Goal: Task Accomplishment & Management: Manage account settings

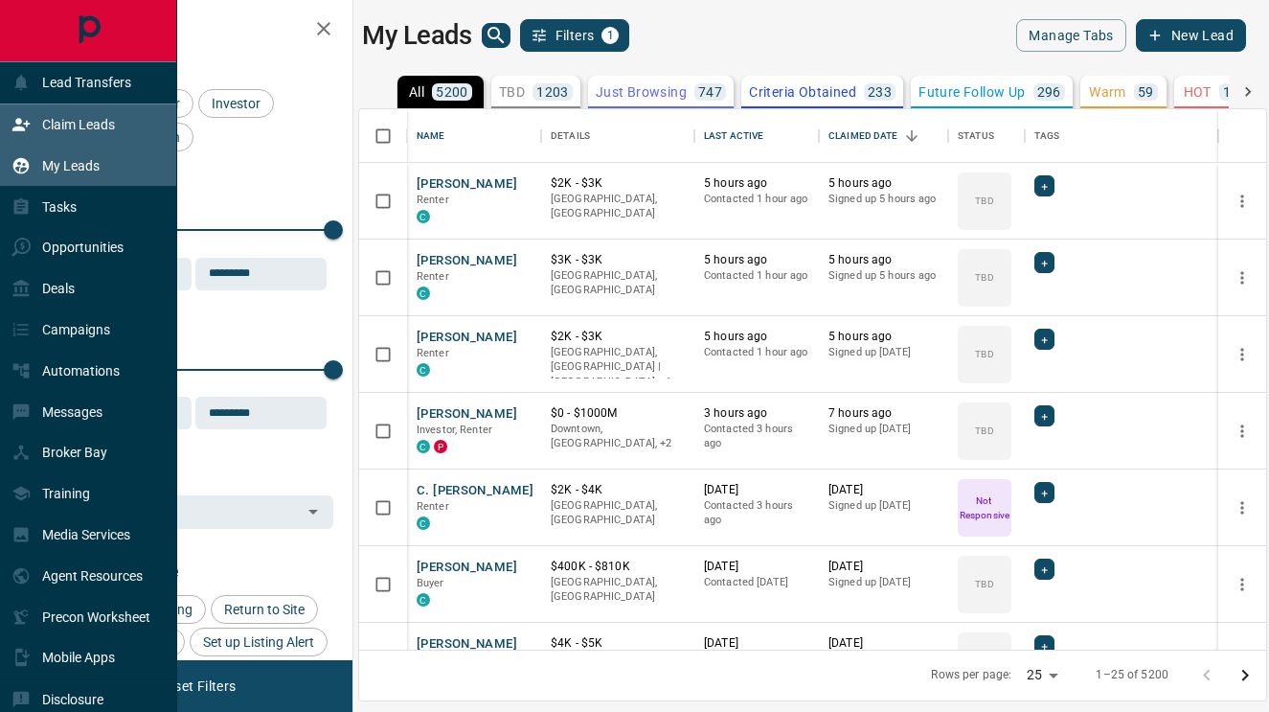
click at [47, 111] on div "Claim Leads" at bounding box center [62, 125] width 103 height 32
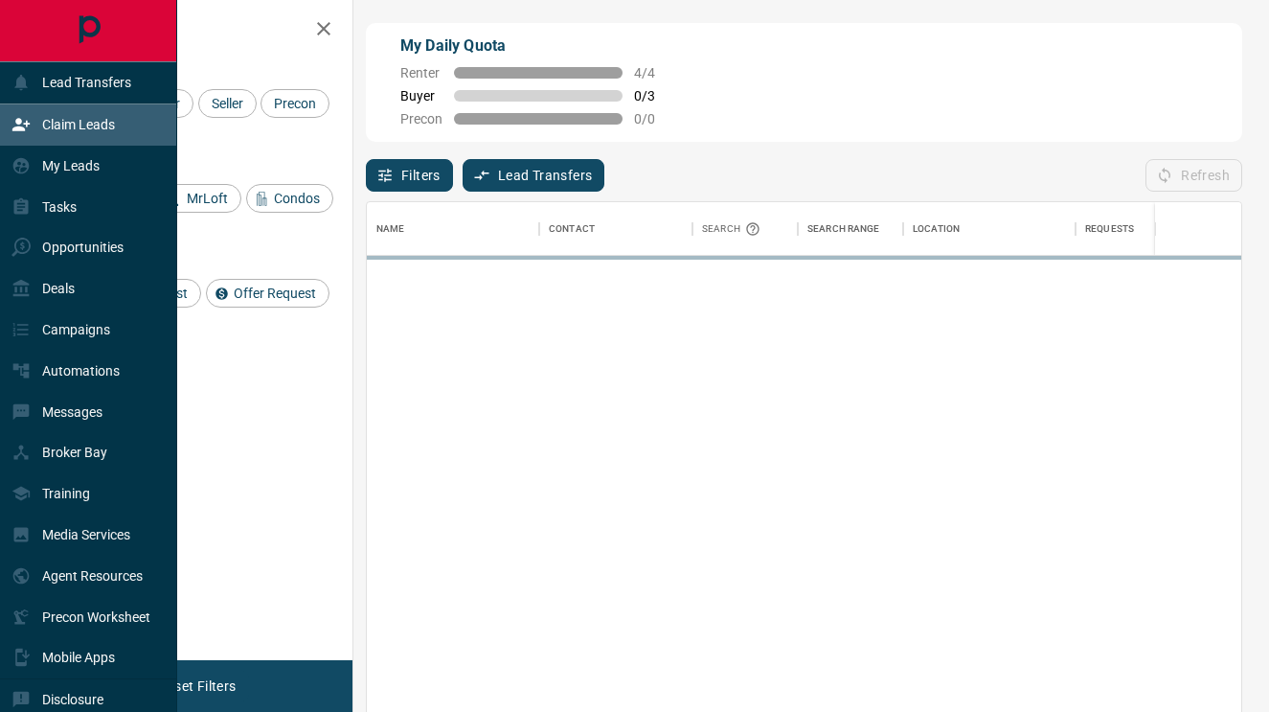
scroll to position [1, 1]
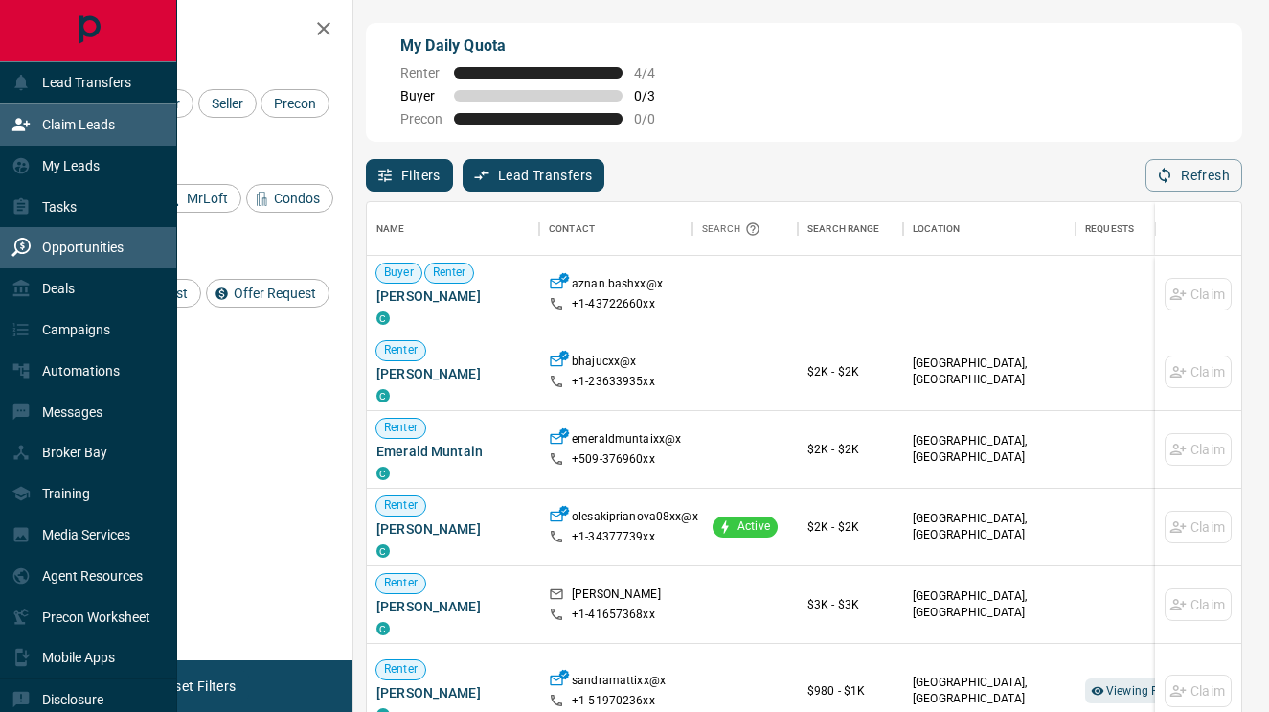
click at [53, 240] on p "Opportunities" at bounding box center [82, 247] width 81 height 15
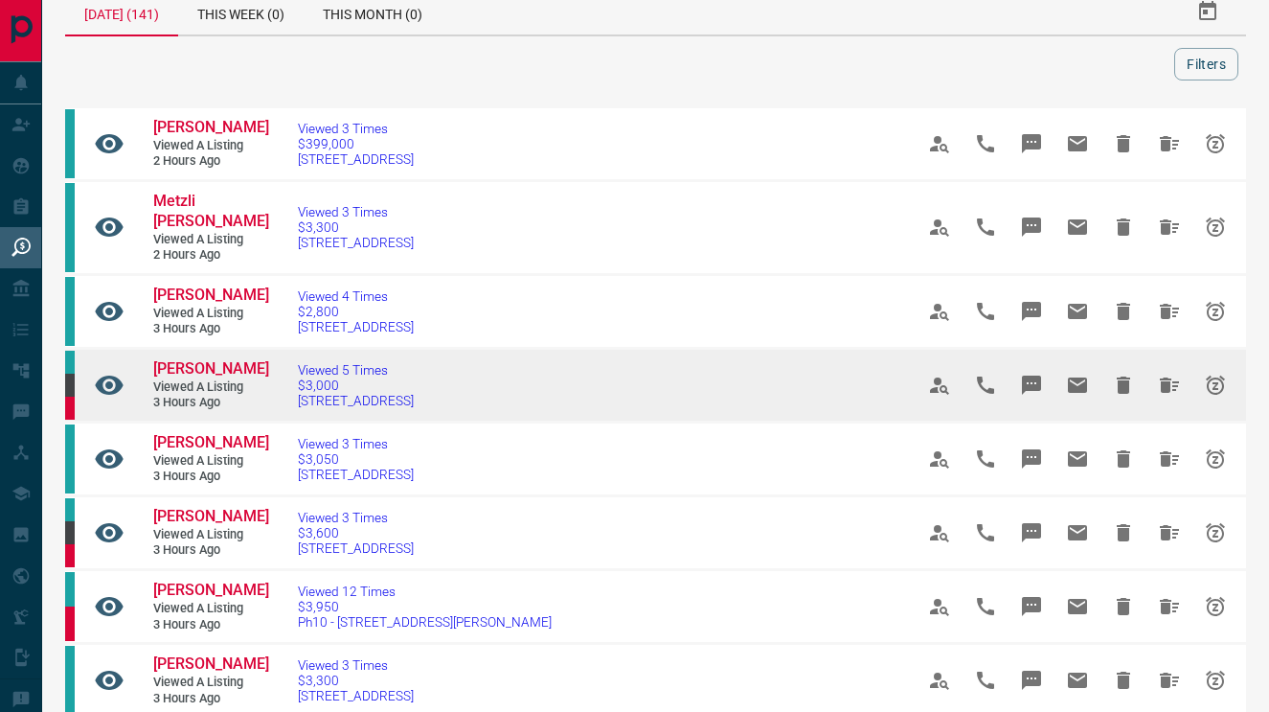
scroll to position [33, 0]
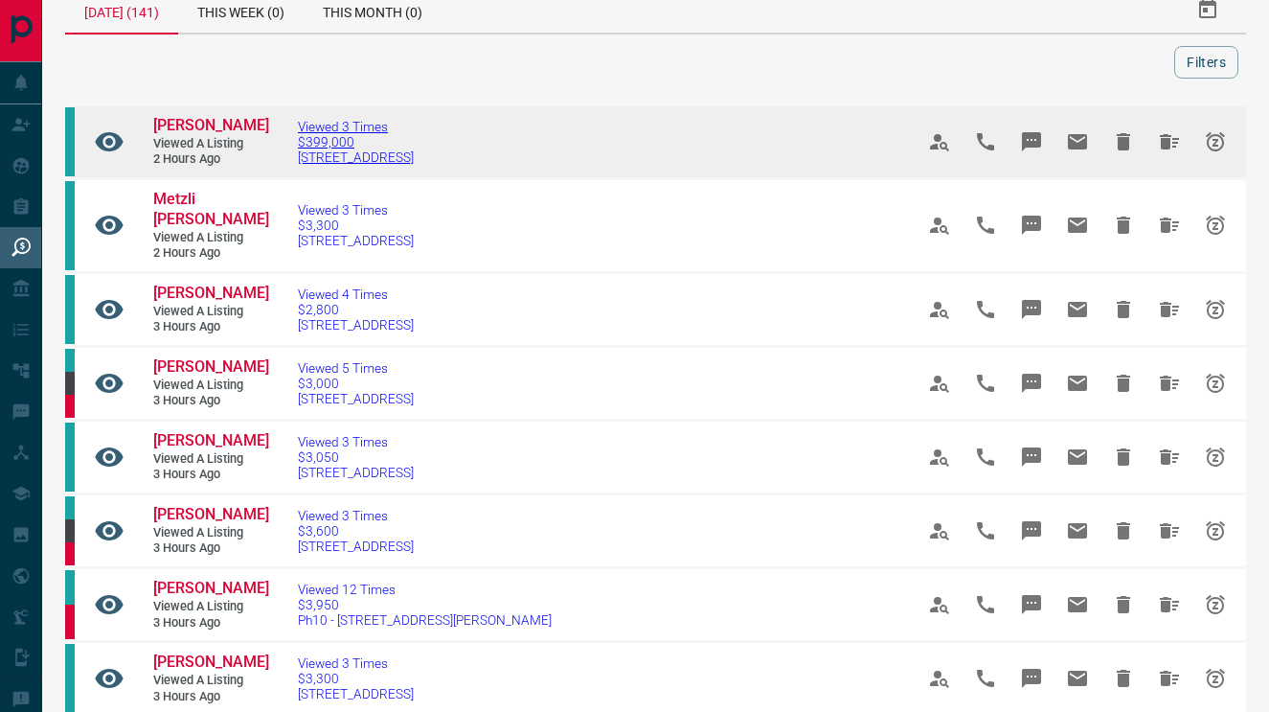
click at [336, 164] on span "[STREET_ADDRESS]" at bounding box center [356, 156] width 116 height 15
click at [210, 134] on span "[PERSON_NAME]" at bounding box center [211, 125] width 116 height 18
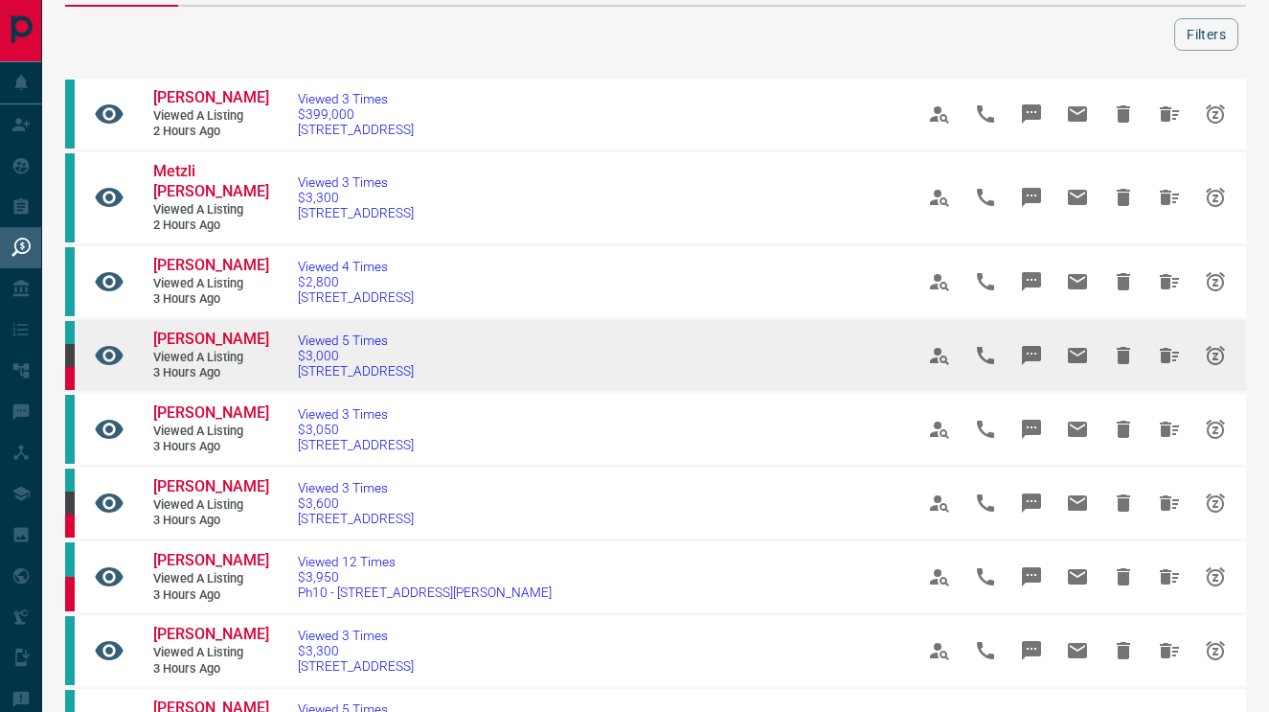
scroll to position [61, 0]
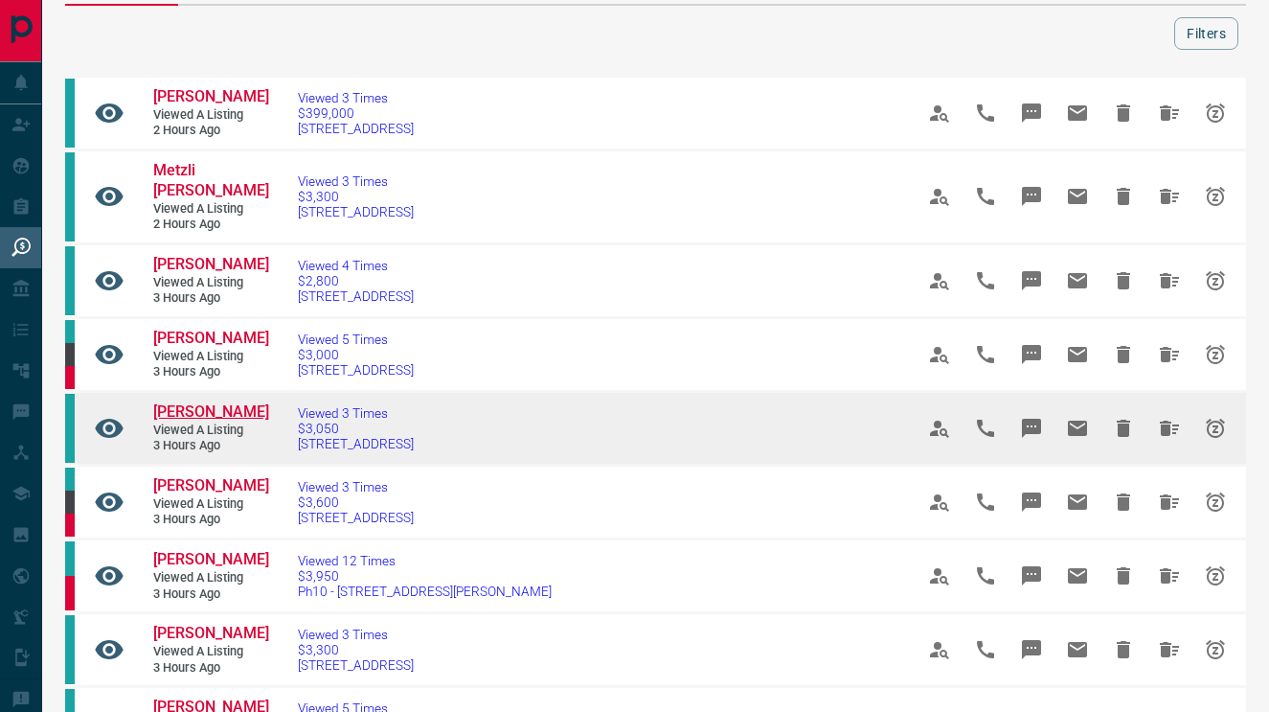
click at [235, 421] on span "[PERSON_NAME]" at bounding box center [211, 411] width 116 height 18
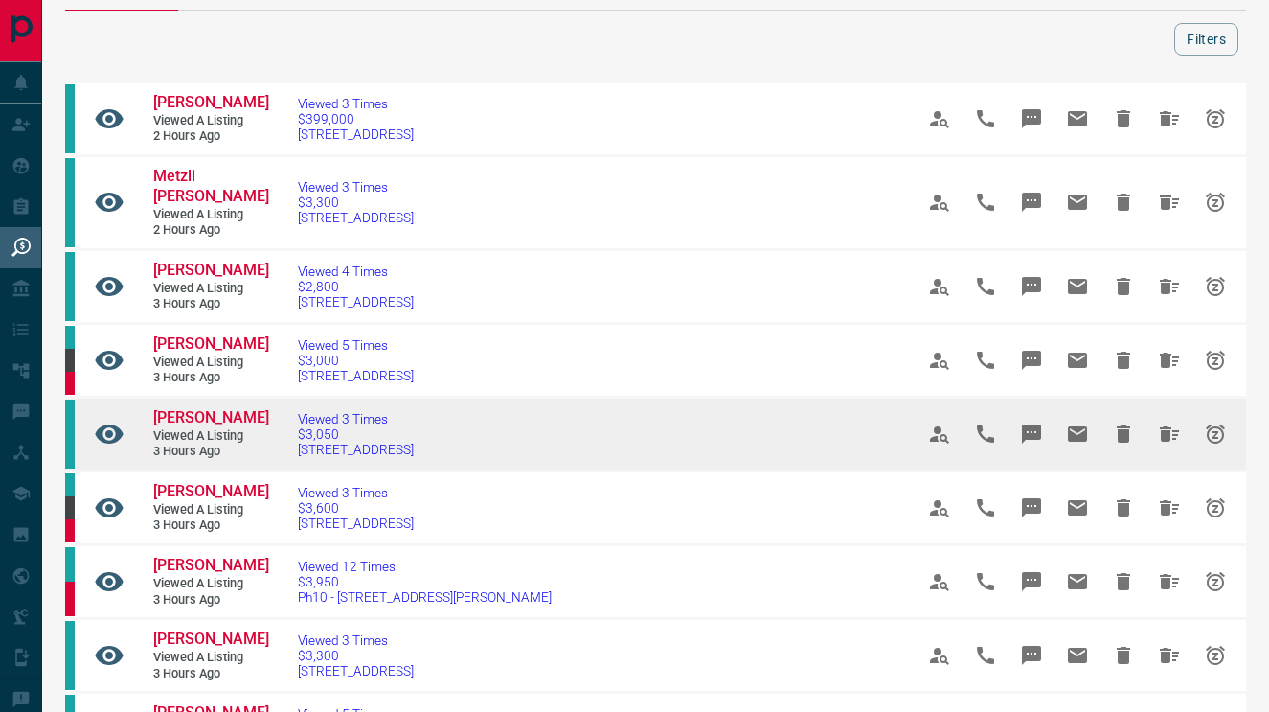
scroll to position [54, 0]
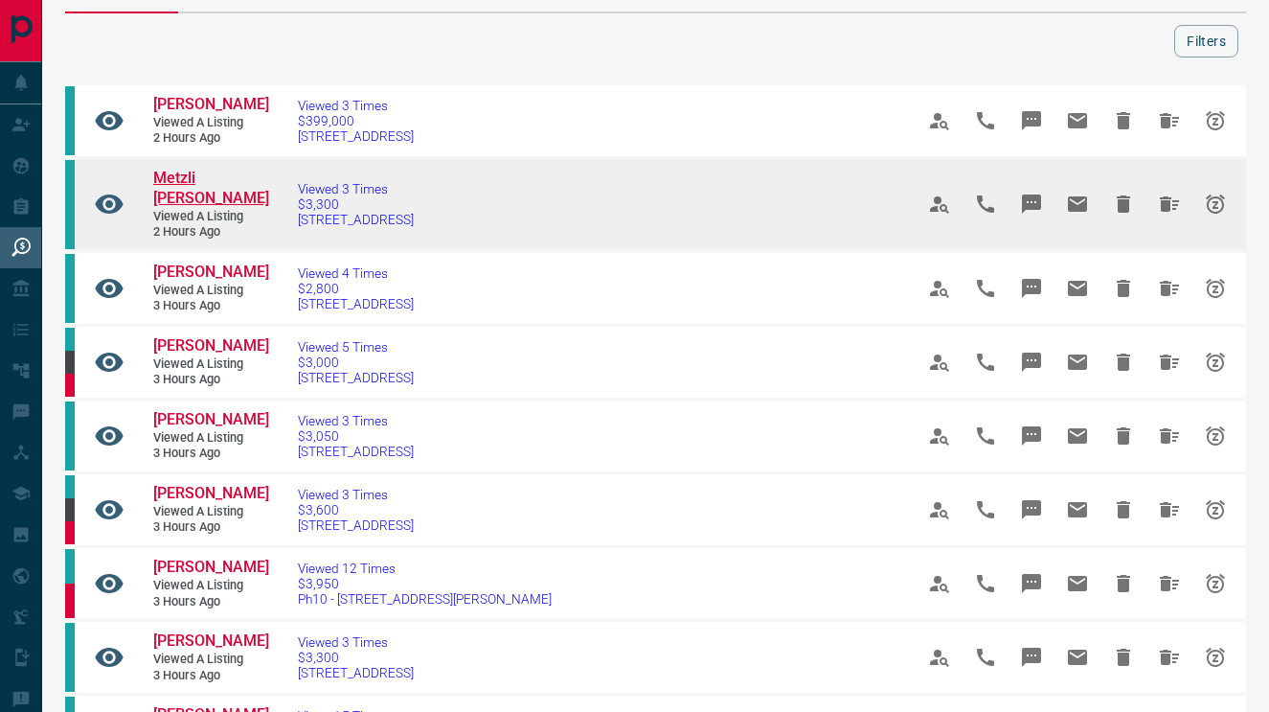
click at [223, 192] on span "Metzli [PERSON_NAME]" at bounding box center [211, 188] width 116 height 38
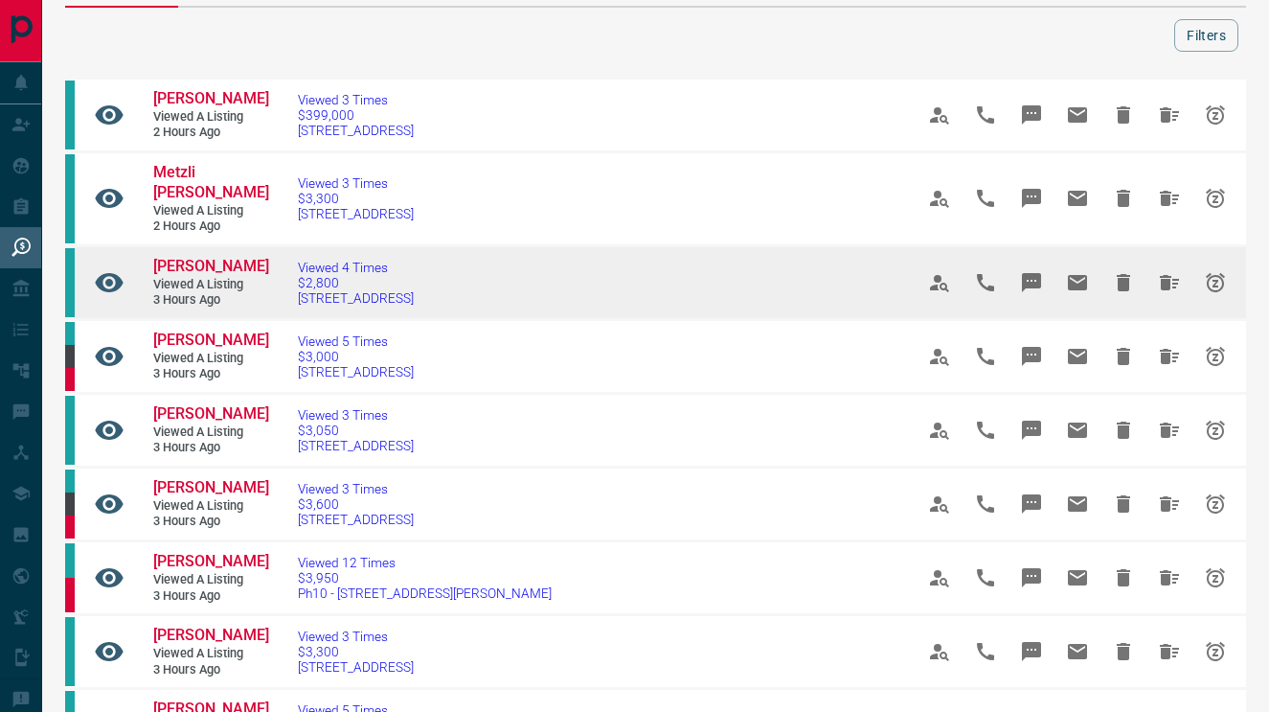
scroll to position [57, 0]
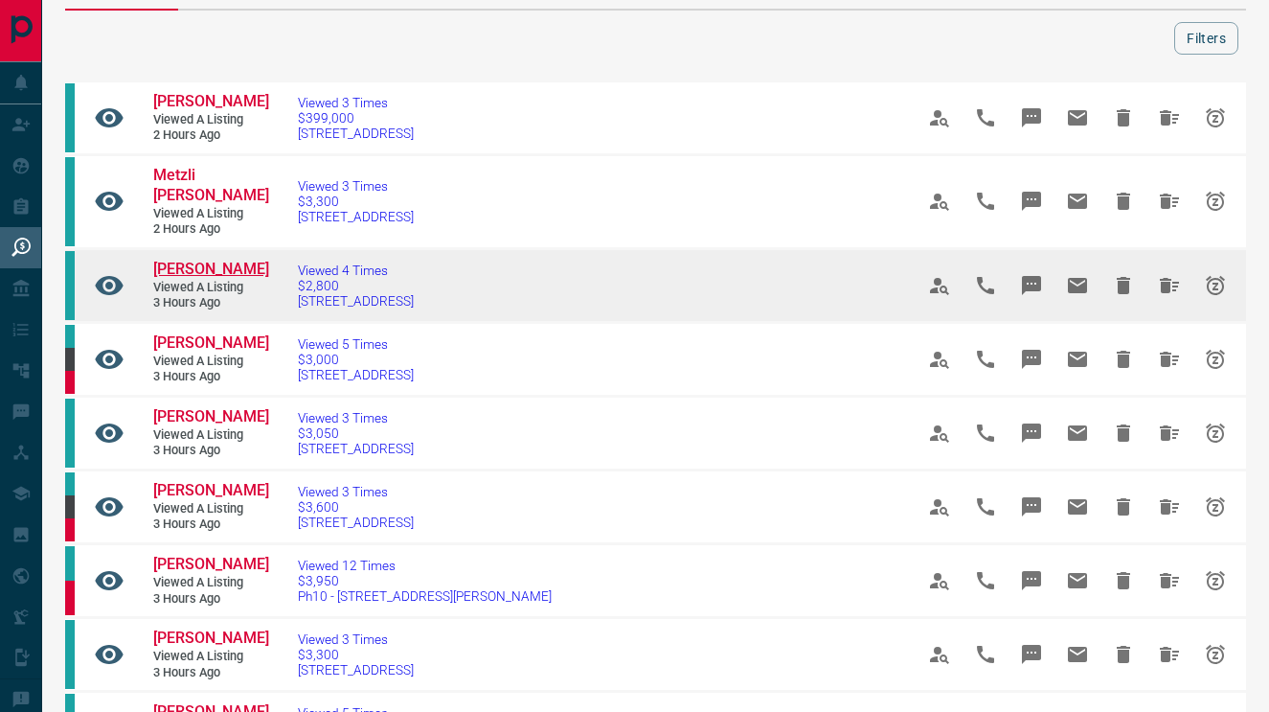
click at [224, 277] on span "[PERSON_NAME]" at bounding box center [211, 269] width 116 height 18
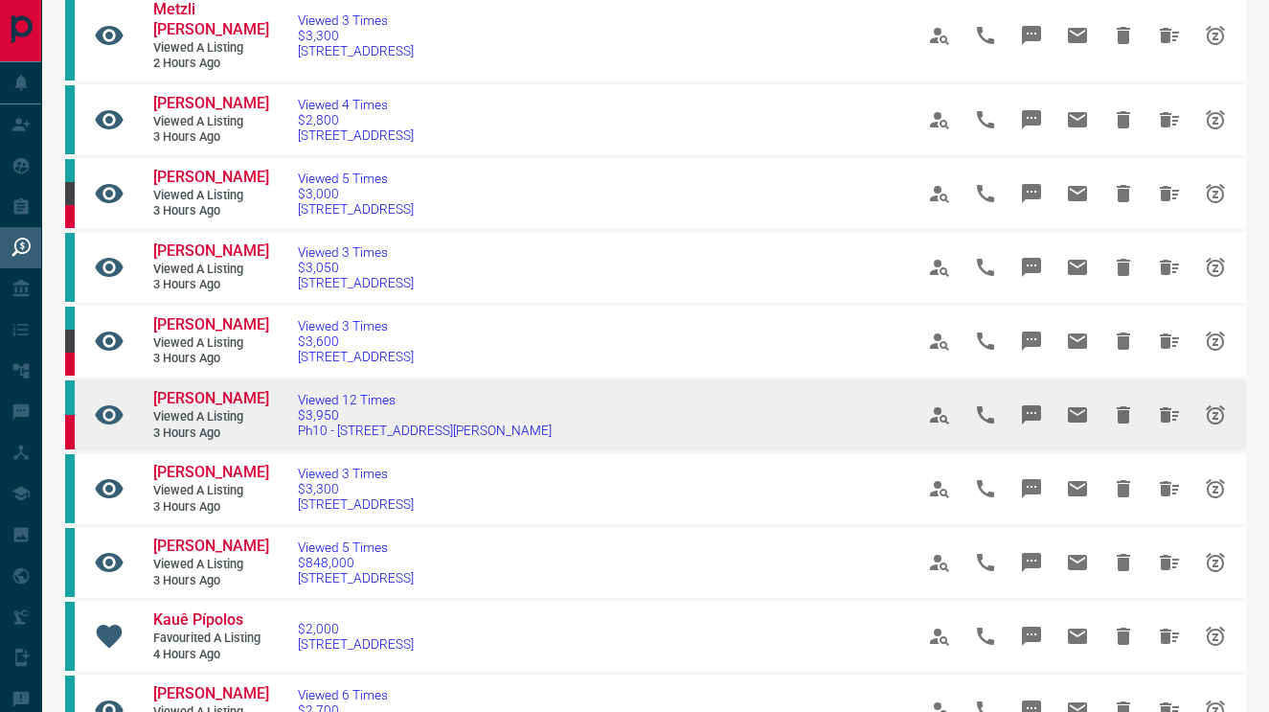
scroll to position [220, 0]
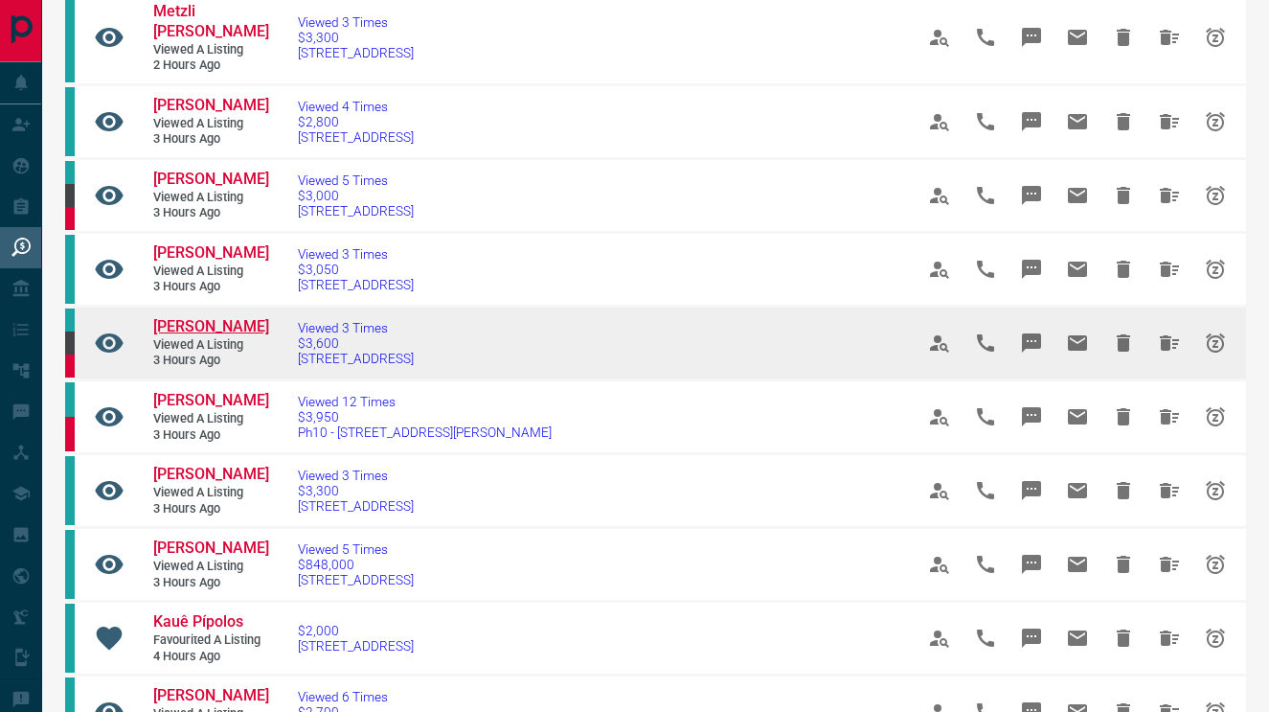
click at [200, 335] on span "[PERSON_NAME]" at bounding box center [211, 326] width 116 height 18
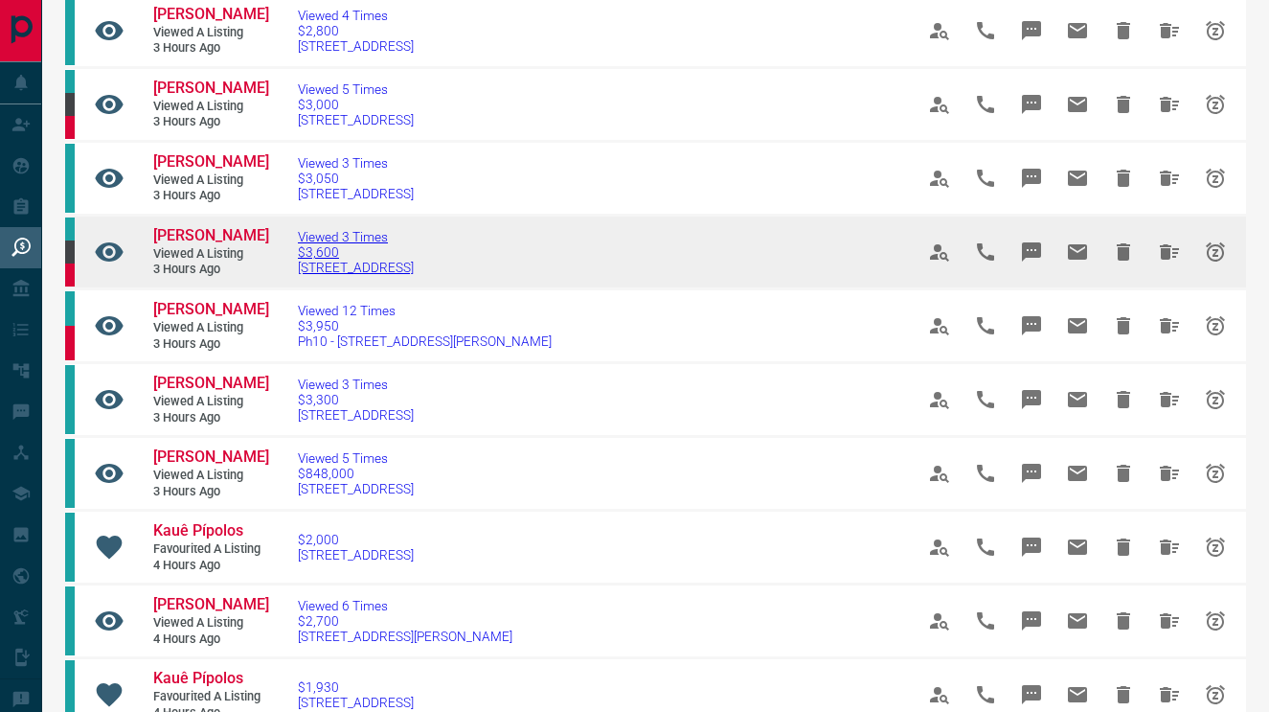
scroll to position [313, 0]
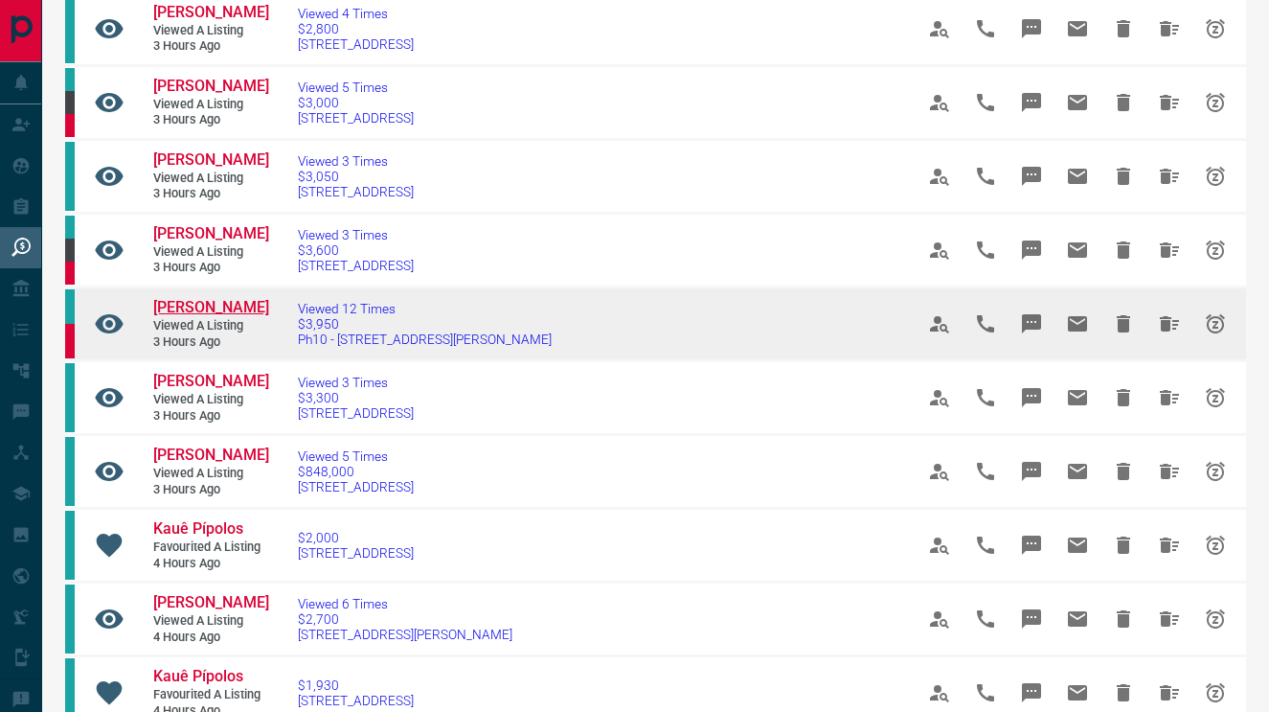
click at [198, 316] on span "[PERSON_NAME]" at bounding box center [211, 307] width 116 height 18
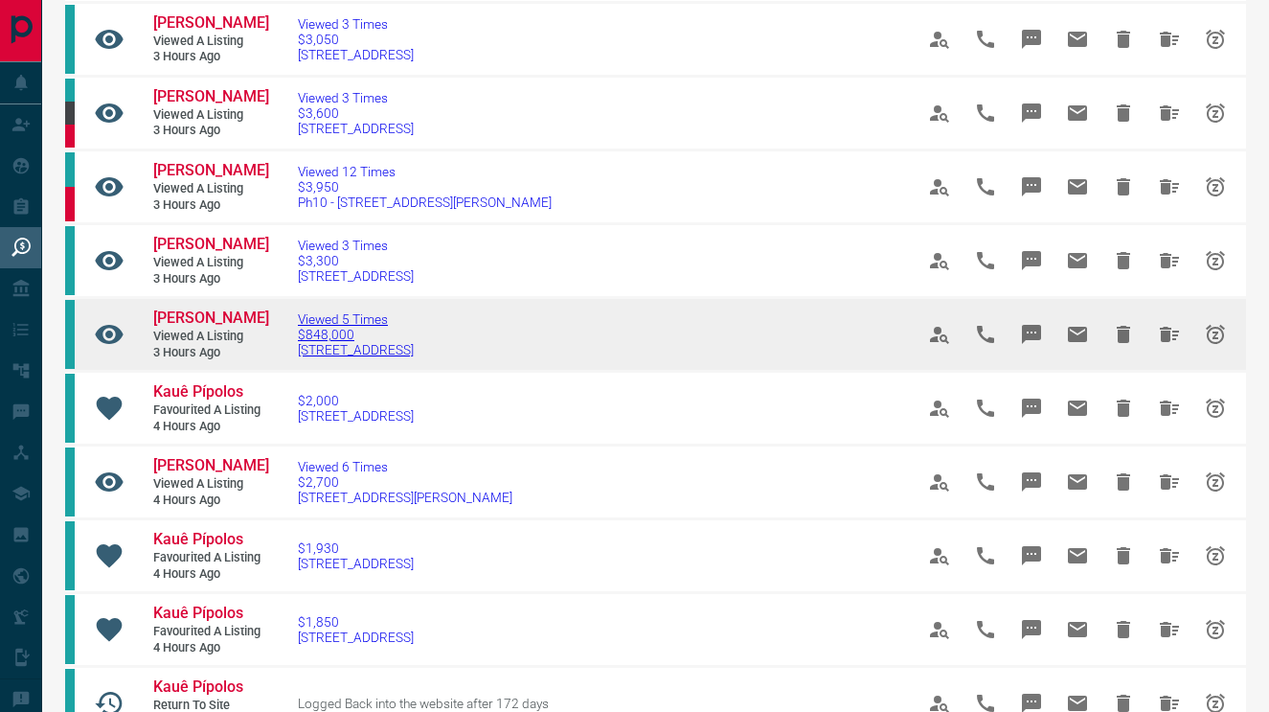
scroll to position [454, 0]
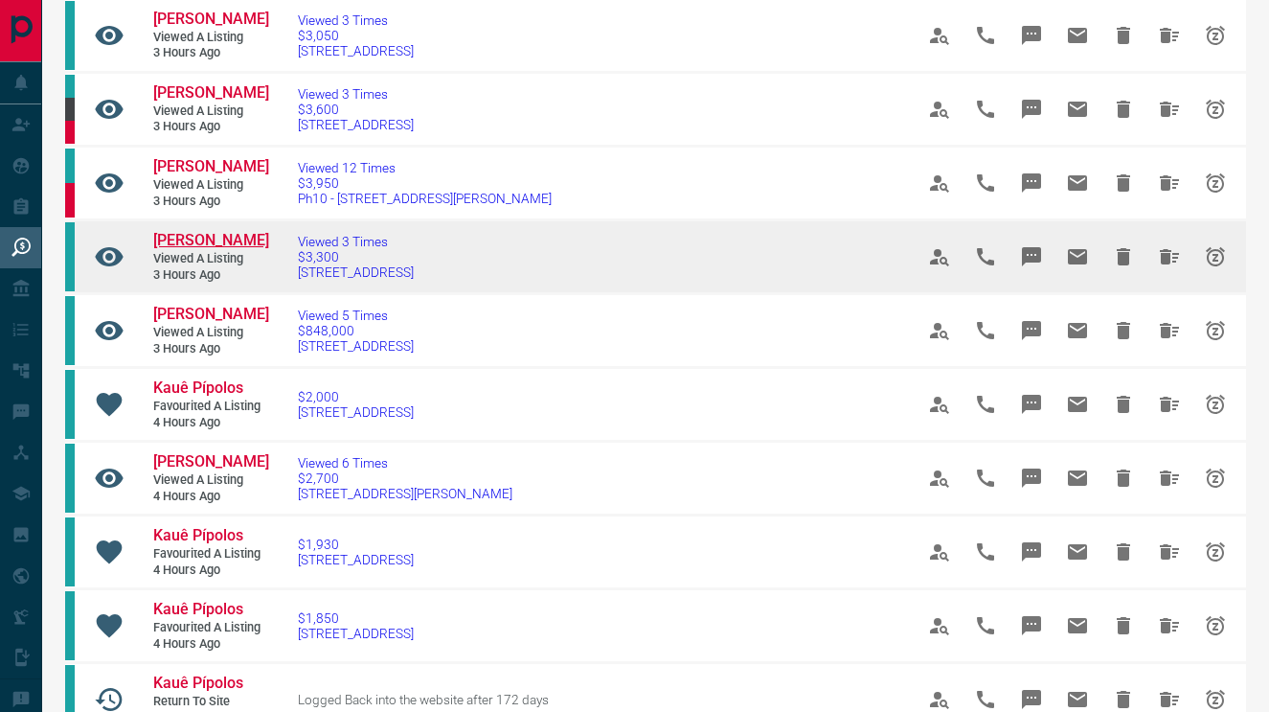
click at [254, 249] on span "[PERSON_NAME]" at bounding box center [211, 240] width 116 height 18
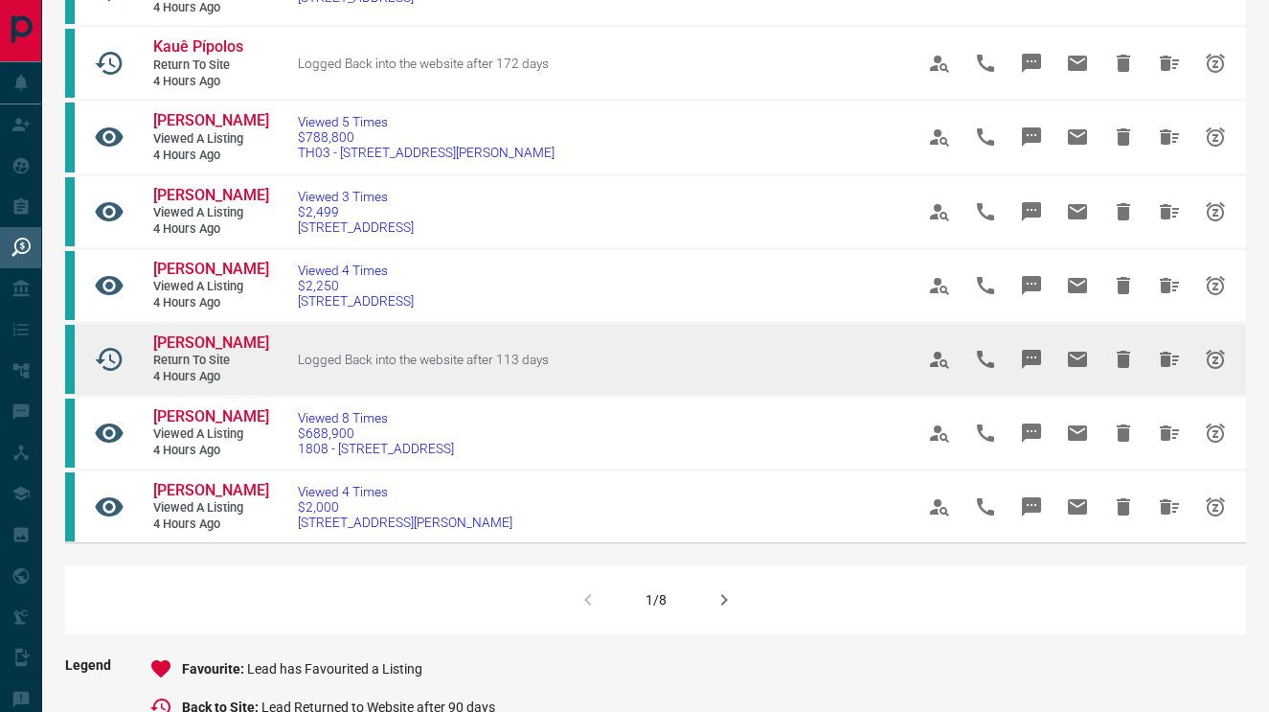
scroll to position [1093, 0]
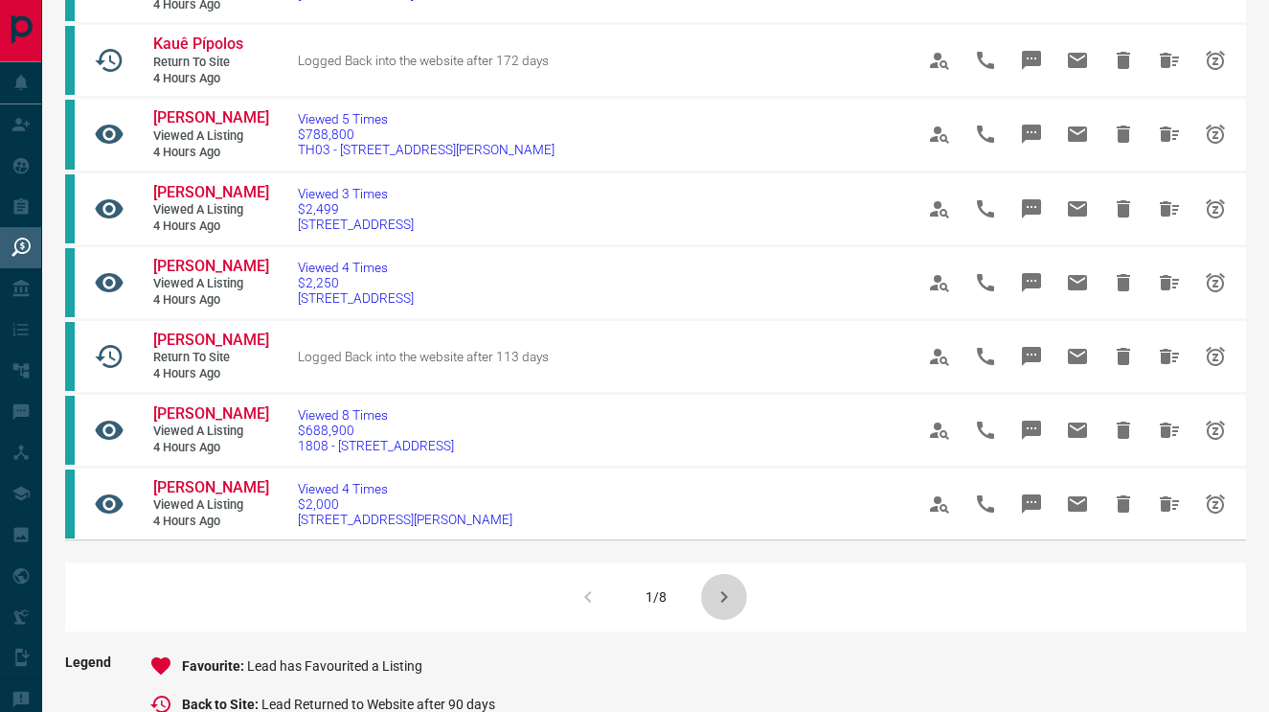
click at [730, 608] on icon "button" at bounding box center [724, 596] width 23 height 23
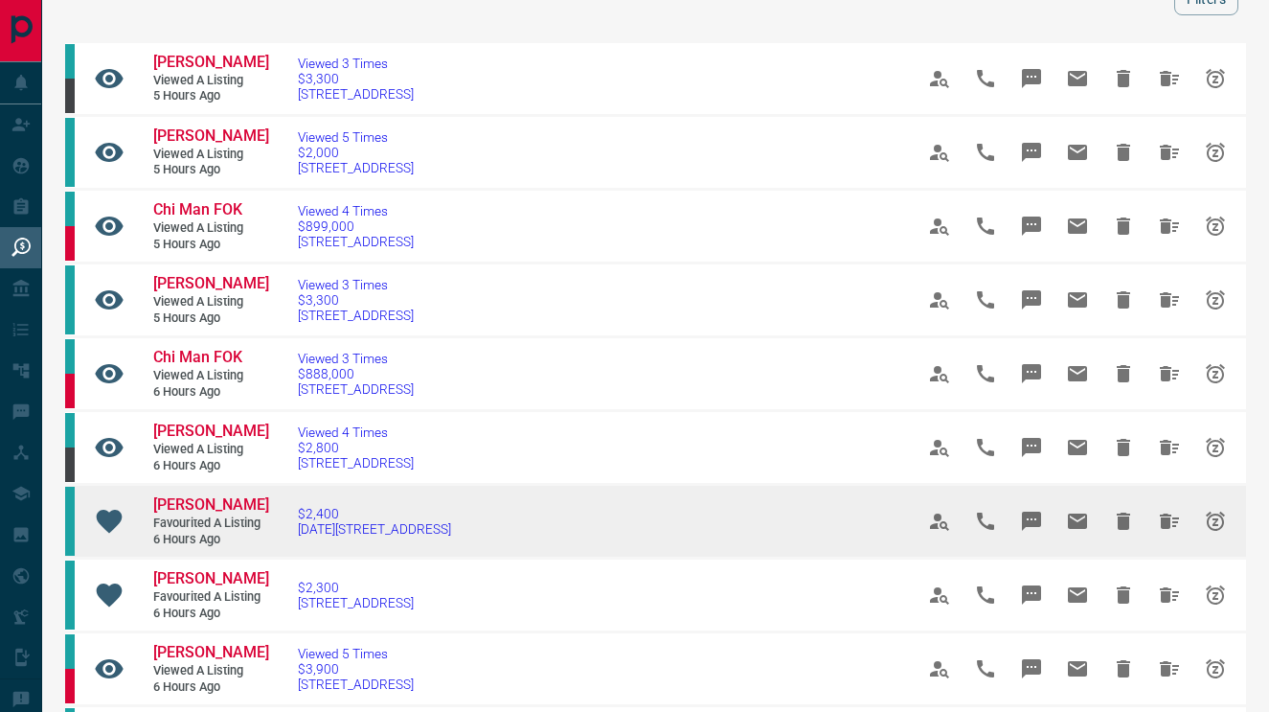
scroll to position [97, 0]
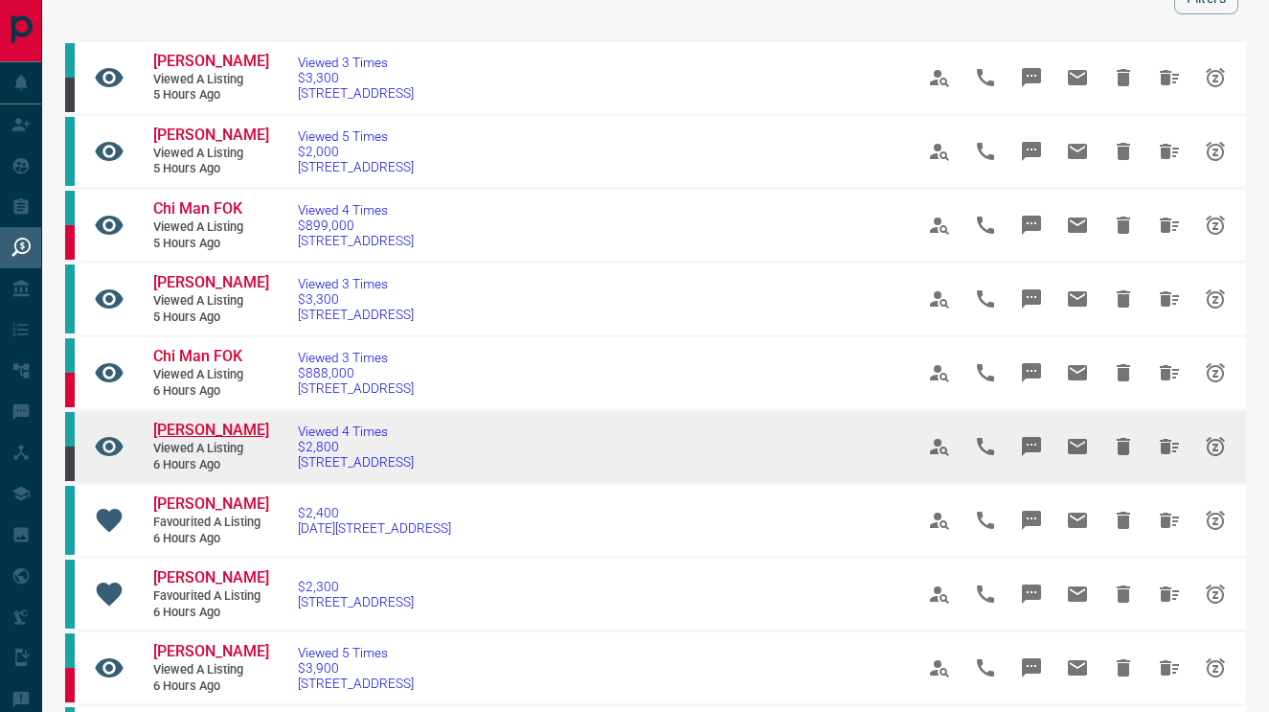
click at [229, 430] on span "[PERSON_NAME]" at bounding box center [211, 430] width 116 height 18
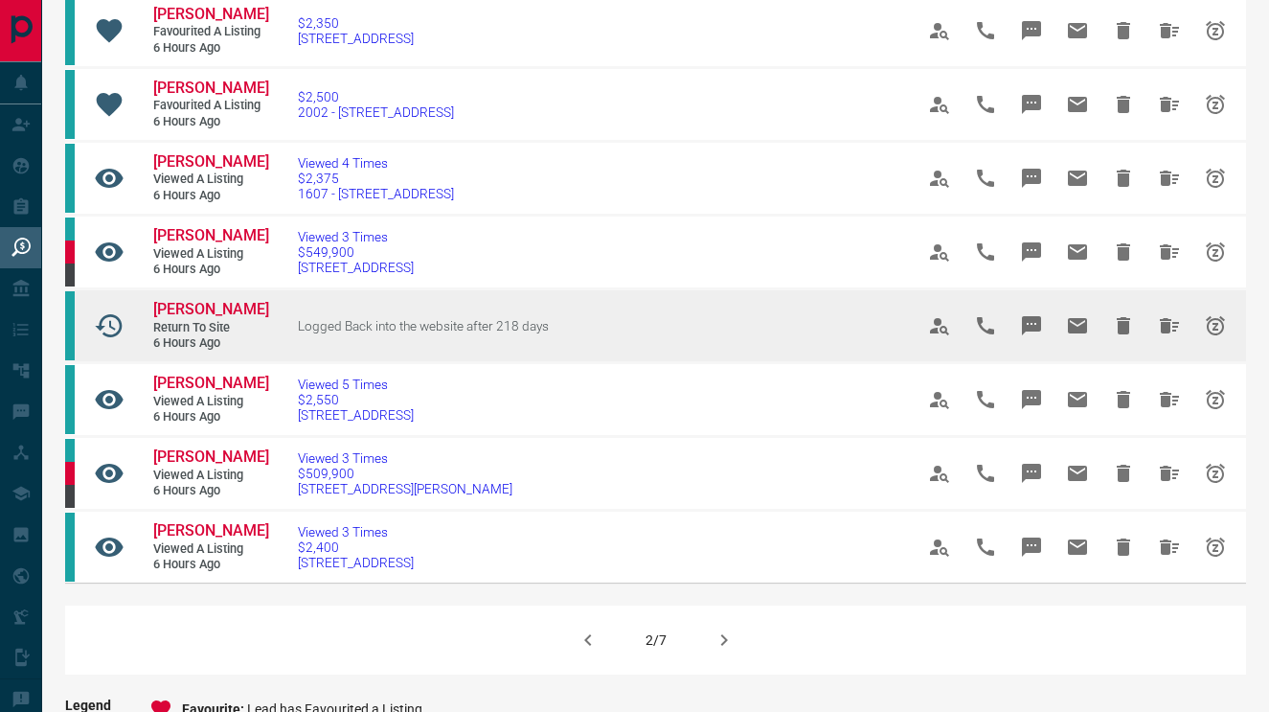
scroll to position [1032, 0]
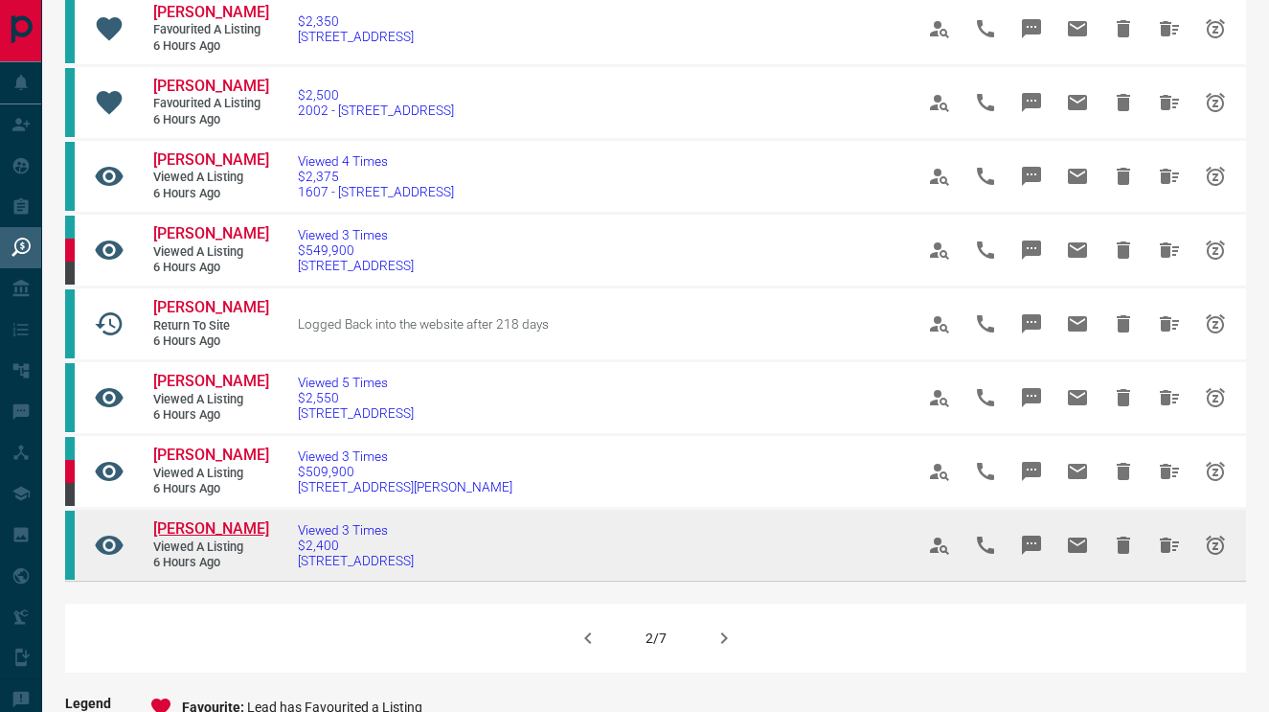
click at [177, 519] on span "[PERSON_NAME]" at bounding box center [211, 528] width 116 height 18
